Goal: Navigation & Orientation: Find specific page/section

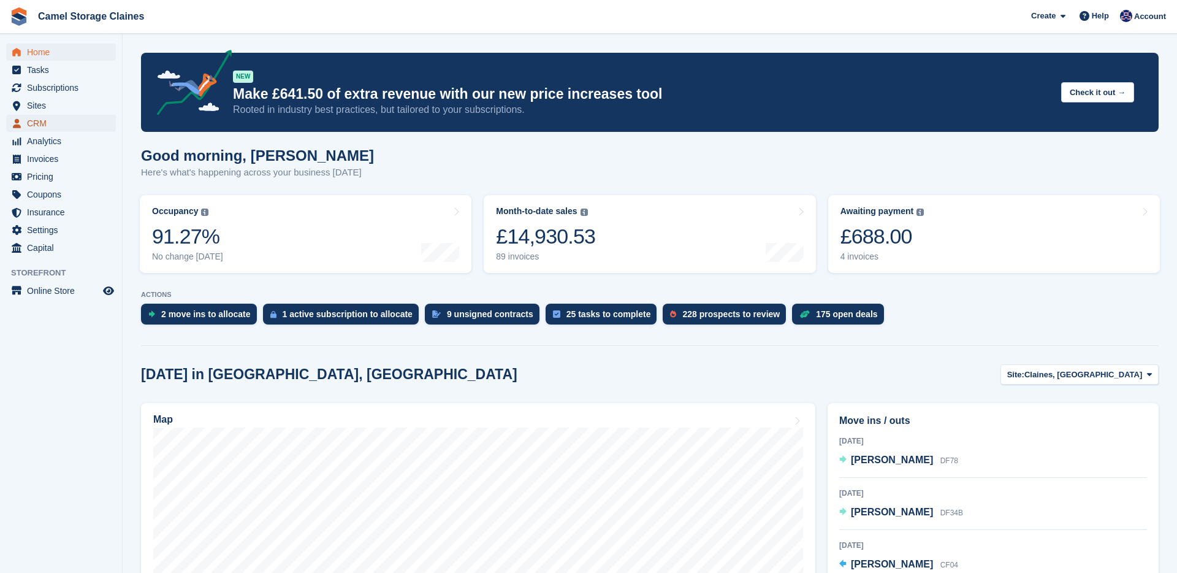
click at [43, 120] on span "CRM" at bounding box center [64, 123] width 74 height 17
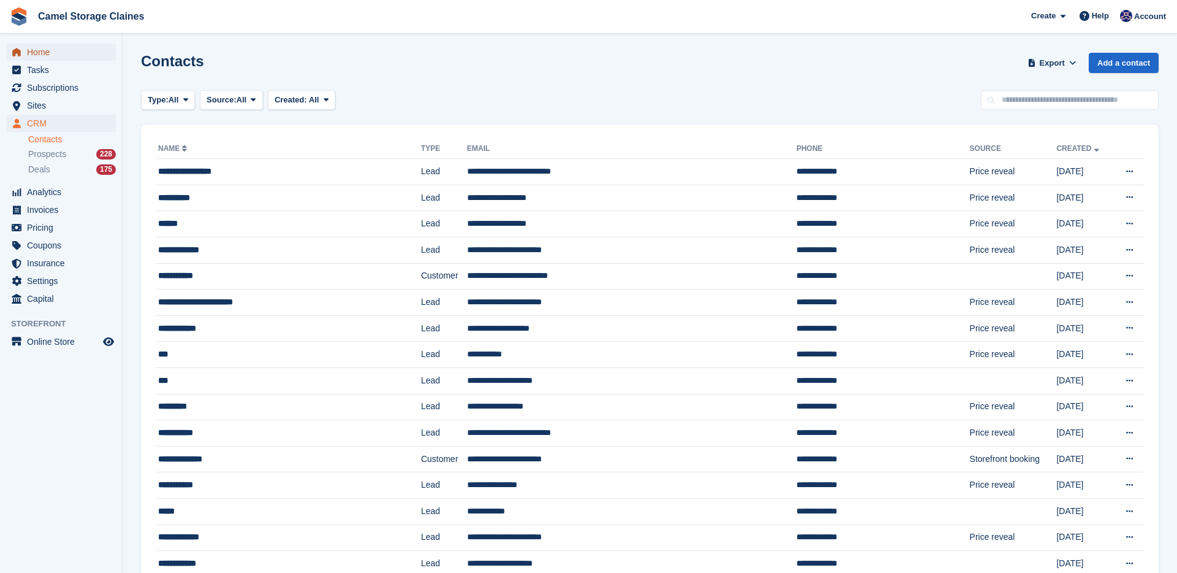
click at [49, 59] on span "Home" at bounding box center [64, 52] width 74 height 17
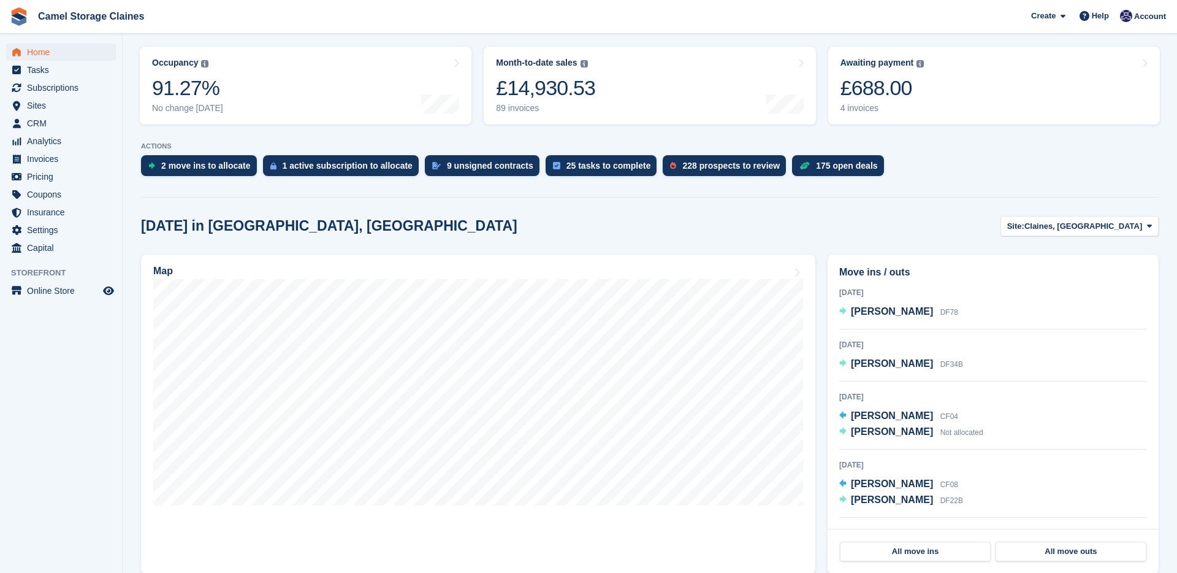
scroll to position [192, 0]
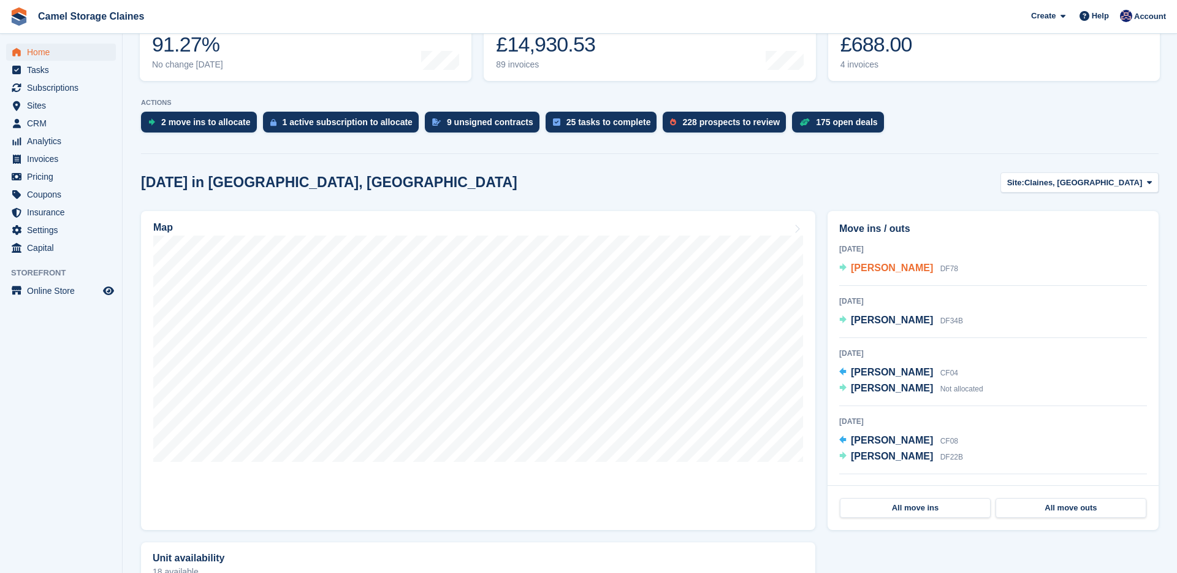
click at [861, 265] on span "[PERSON_NAME]" at bounding box center [892, 267] width 82 height 10
